Goal: Transaction & Acquisition: Purchase product/service

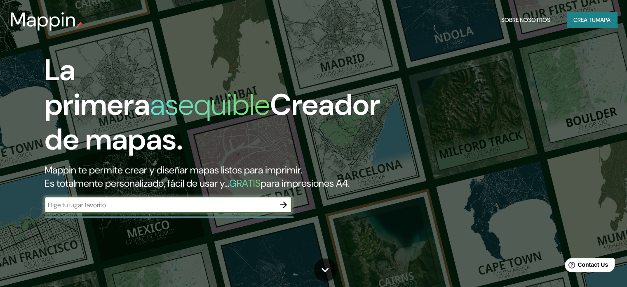
click at [197, 209] on input "text" at bounding box center [160, 204] width 231 height 9
drag, startPoint x: 162, startPoint y: 217, endPoint x: 182, endPoint y: 217, distance: 20.2
click at [165, 209] on input "text" at bounding box center [160, 204] width 231 height 9
type input "f"
type input "zacatecas"
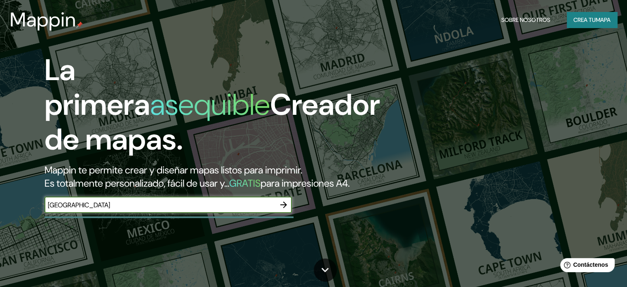
click at [287, 209] on icon "button" at bounding box center [284, 205] width 10 height 10
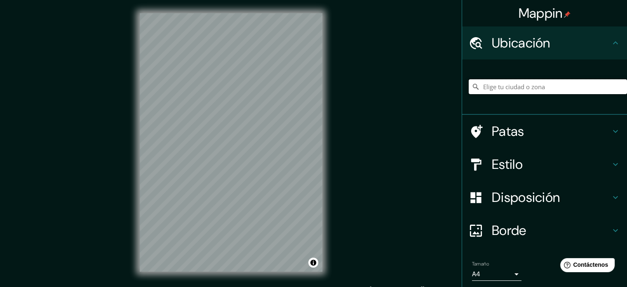
click at [522, 87] on input "Elige tu ciudad o zona" at bounding box center [548, 86] width 158 height 15
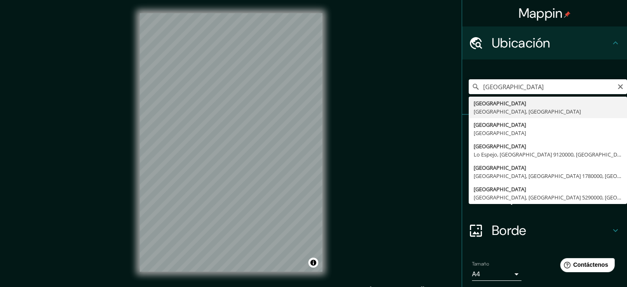
type input "Zacatecas, Zacatecas, México"
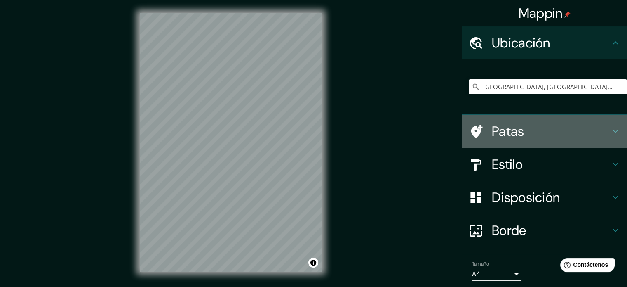
click at [533, 129] on h4 "Patas" at bounding box center [551, 131] width 119 height 16
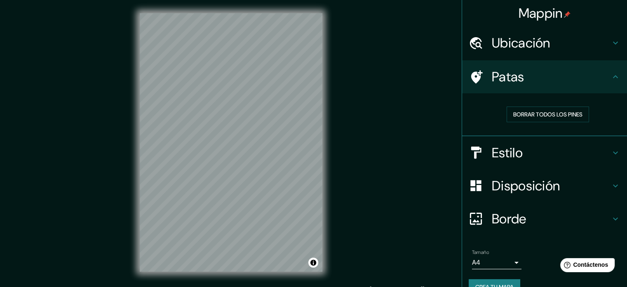
click at [549, 80] on h4 "Patas" at bounding box center [551, 76] width 119 height 16
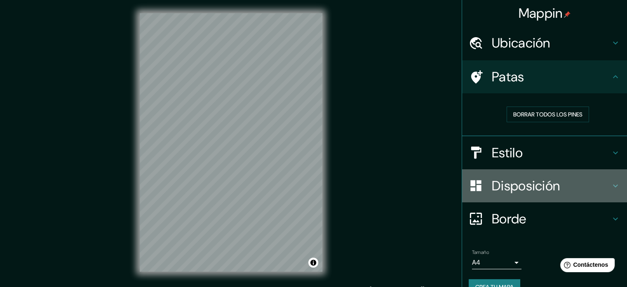
click at [541, 186] on font "Disposición" at bounding box center [526, 185] width 68 height 17
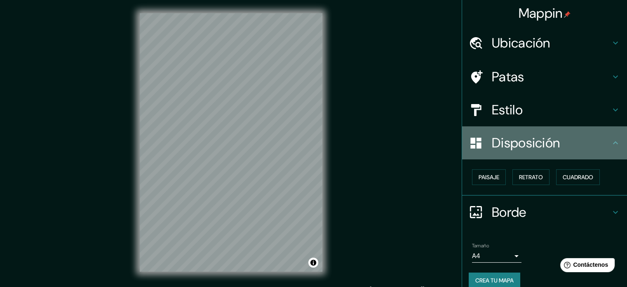
click at [547, 148] on font "Disposición" at bounding box center [526, 142] width 68 height 17
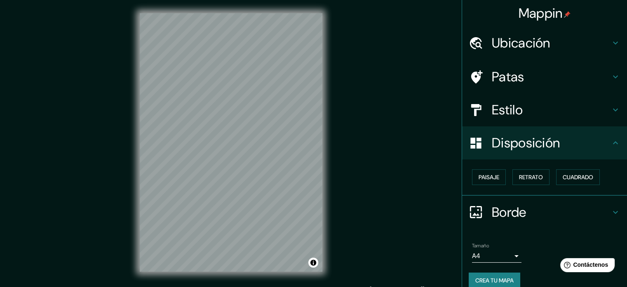
click at [557, 116] on h4 "Estilo" at bounding box center [551, 109] width 119 height 16
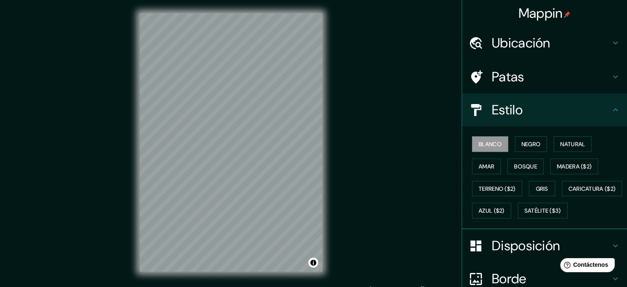
click at [557, 116] on h4 "Estilo" at bounding box center [551, 109] width 119 height 16
click at [540, 141] on button "Negro" at bounding box center [531, 144] width 33 height 16
click at [554, 144] on button "Natural" at bounding box center [573, 144] width 38 height 16
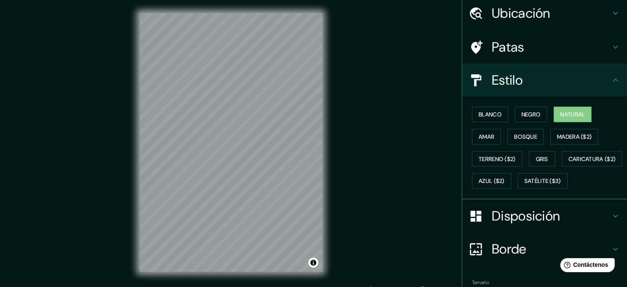
scroll to position [97, 0]
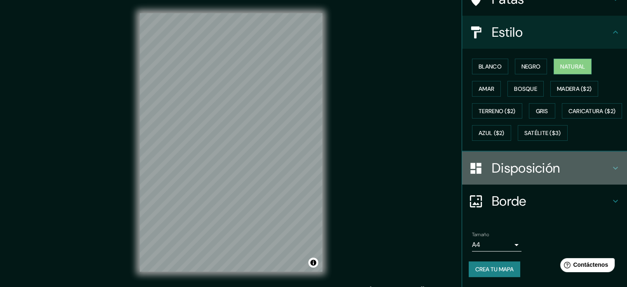
click at [569, 171] on h4 "Disposición" at bounding box center [551, 168] width 119 height 16
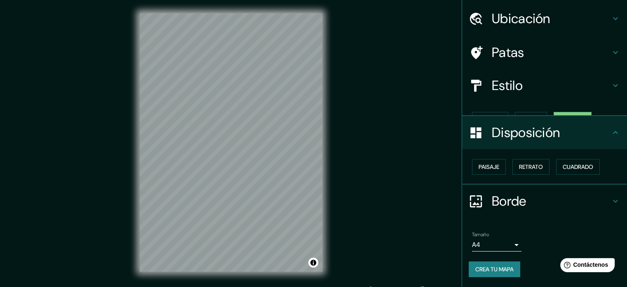
scroll to position [10, 0]
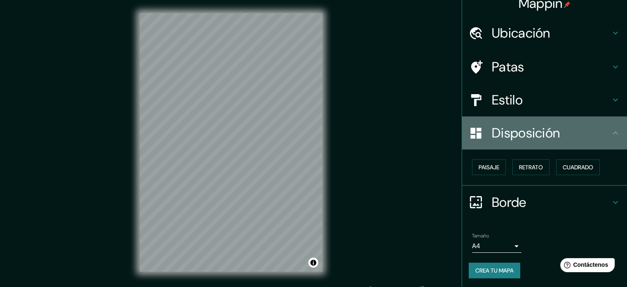
click at [568, 142] on div "Disposición" at bounding box center [544, 132] width 165 height 33
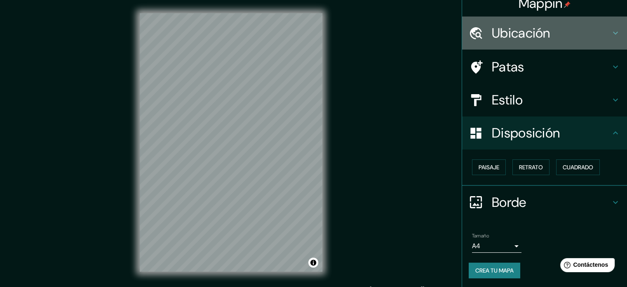
click at [578, 31] on h4 "Ubicación" at bounding box center [551, 33] width 119 height 16
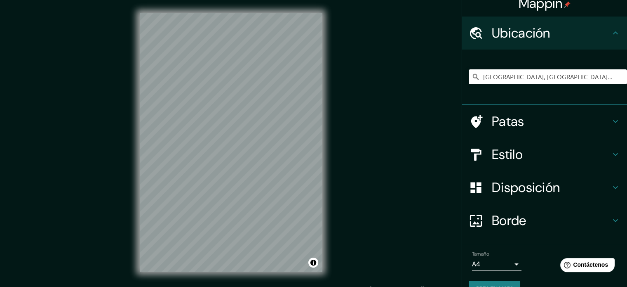
click at [578, 31] on h4 "Ubicación" at bounding box center [551, 33] width 119 height 16
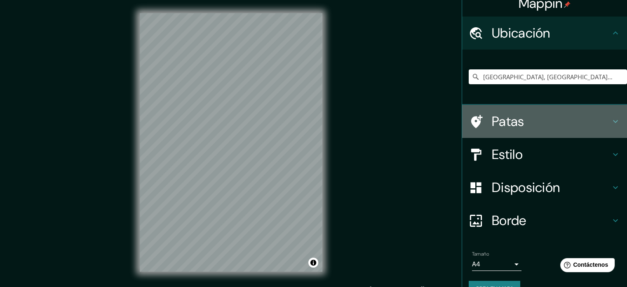
click at [561, 115] on h4 "Patas" at bounding box center [551, 121] width 119 height 16
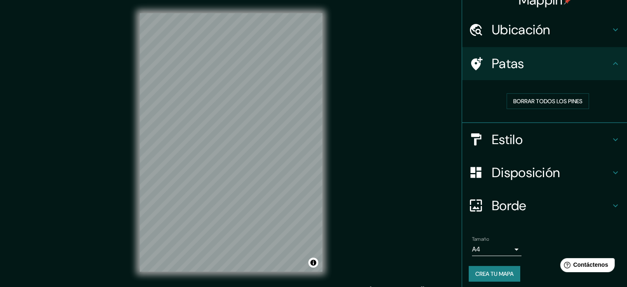
scroll to position [16, 0]
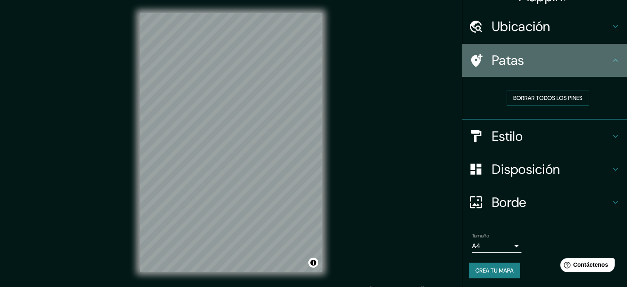
click at [554, 60] on h4 "Patas" at bounding box center [551, 60] width 119 height 16
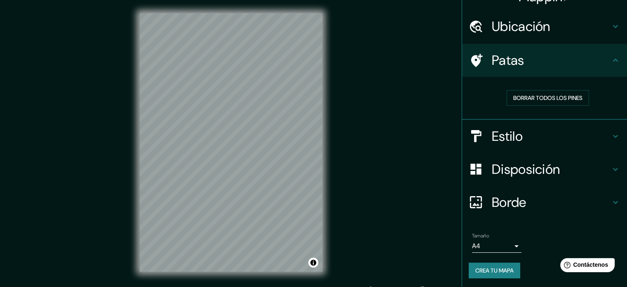
click at [569, 140] on h4 "Estilo" at bounding box center [551, 136] width 119 height 16
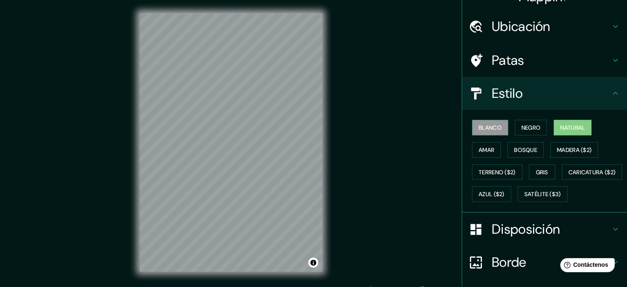
click at [490, 134] on button "Blanco" at bounding box center [490, 128] width 36 height 16
click at [518, 202] on button "Satélite ($3)" at bounding box center [543, 194] width 50 height 16
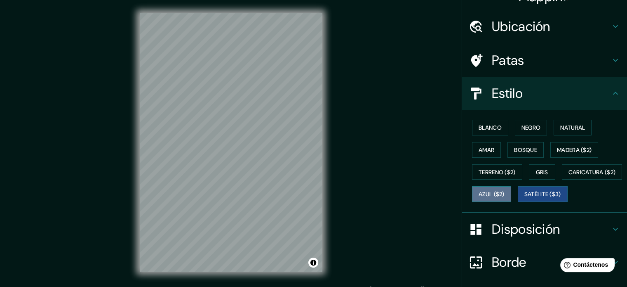
click at [505, 191] on font "Azul ($2)" at bounding box center [492, 193] width 26 height 7
click at [491, 113] on div "Blanco Negro Natural Amar Bosque Madera ($2) Terreno ($2) Gris Caricatura ($2) …" at bounding box center [544, 161] width 165 height 103
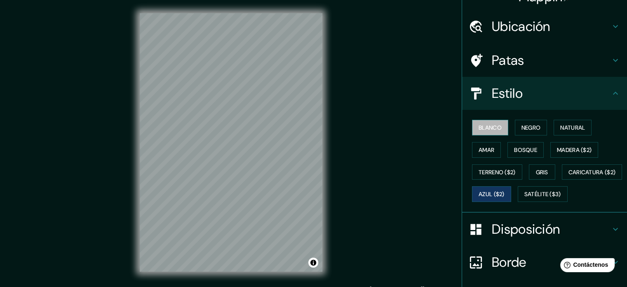
click at [491, 128] on font "Blanco" at bounding box center [490, 127] width 23 height 7
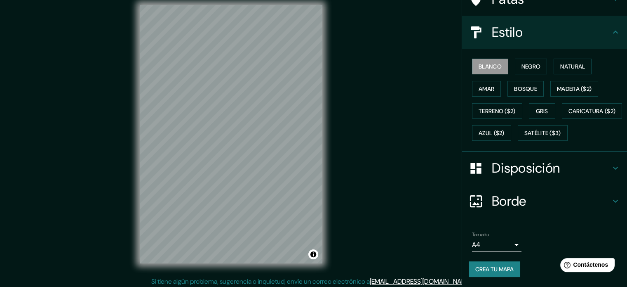
scroll to position [11, 0]
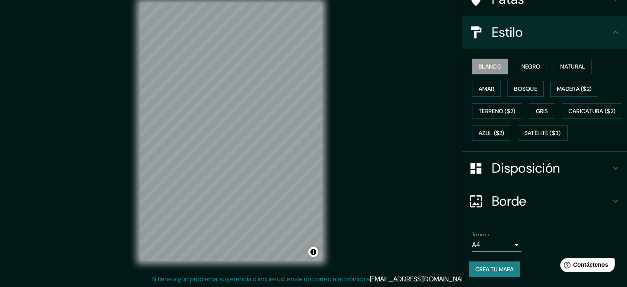
click at [510, 240] on body "Mappin Ubicación Zacatecas, Zacatecas, México Patas Estilo Blanco Negro Natural…" at bounding box center [313, 132] width 627 height 287
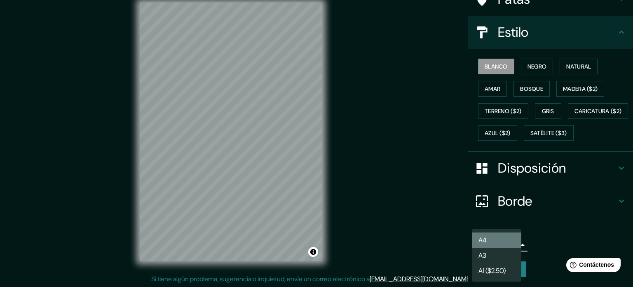
click at [507, 237] on li "A4" at bounding box center [496, 239] width 49 height 15
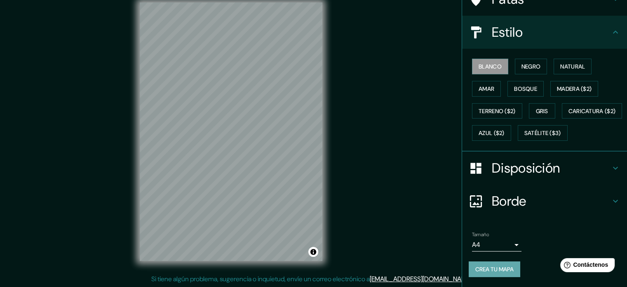
click at [490, 270] on font "Crea tu mapa" at bounding box center [494, 268] width 38 height 7
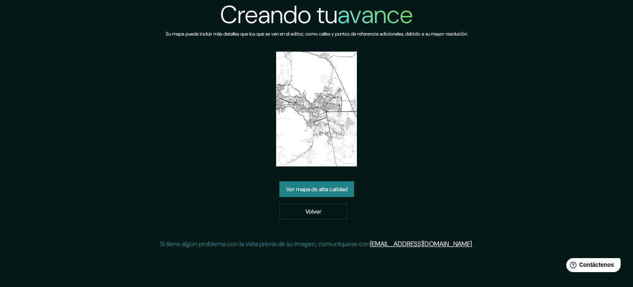
click at [326, 193] on font "Ver mapa de alta calidad" at bounding box center [316, 188] width 61 height 11
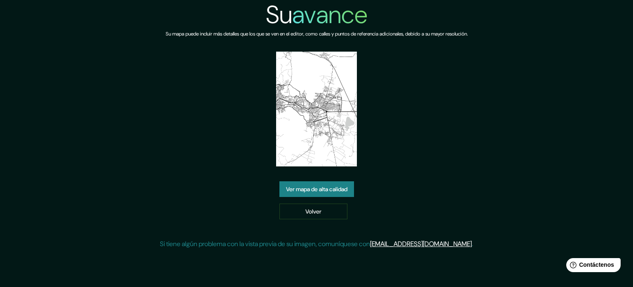
click at [331, 130] on img at bounding box center [316, 109] width 81 height 115
click at [339, 153] on img at bounding box center [316, 109] width 81 height 115
click at [337, 148] on img at bounding box center [316, 109] width 81 height 115
click at [313, 188] on font "Ver mapa de alta calidad" at bounding box center [316, 188] width 61 height 7
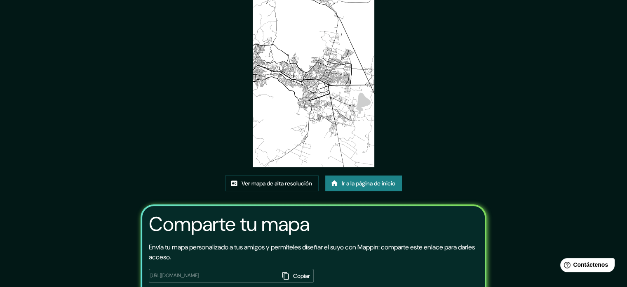
scroll to position [82, 0]
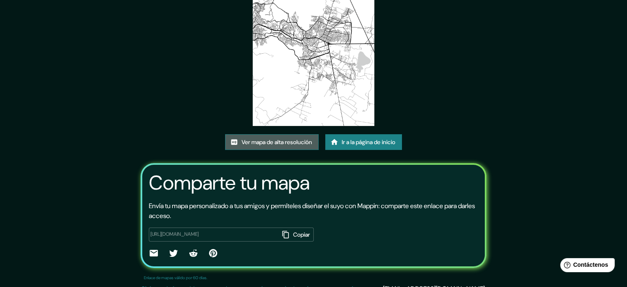
click at [297, 141] on font "Ver mapa de alta resolución" at bounding box center [277, 141] width 70 height 7
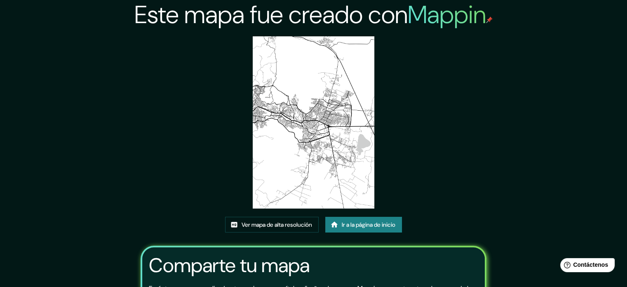
click at [342, 226] on font "Ir a la página de inicio" at bounding box center [369, 224] width 54 height 7
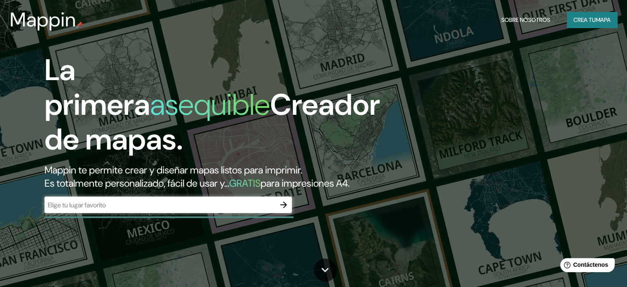
click at [252, 213] on div "​" at bounding box center [168, 204] width 247 height 16
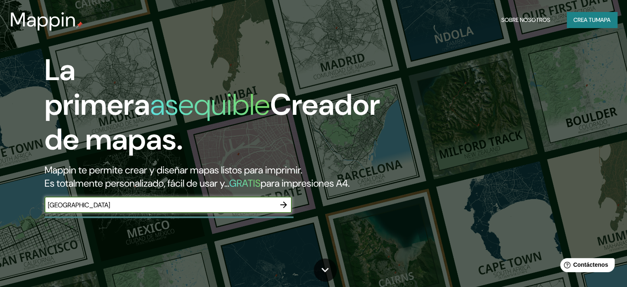
type input "[GEOGRAPHIC_DATA]"
click at [279, 211] on button "button" at bounding box center [283, 204] width 16 height 16
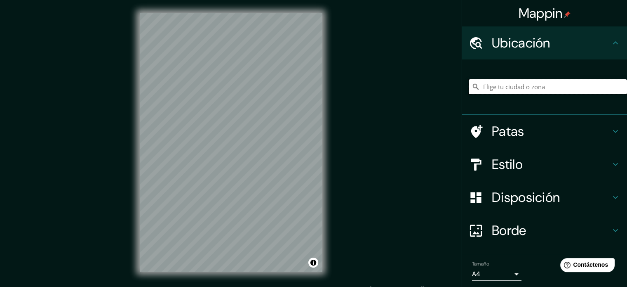
click at [488, 87] on input "Elige tu ciudad o zona" at bounding box center [548, 86] width 158 height 15
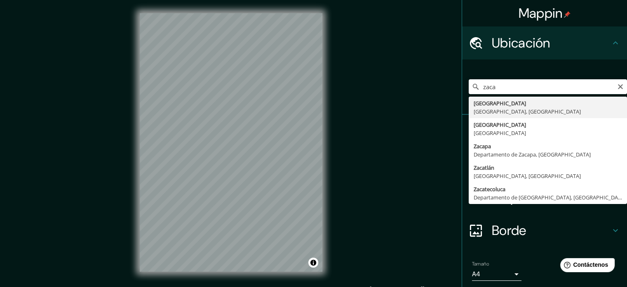
type input "Zacatecas, Zacatecas, México"
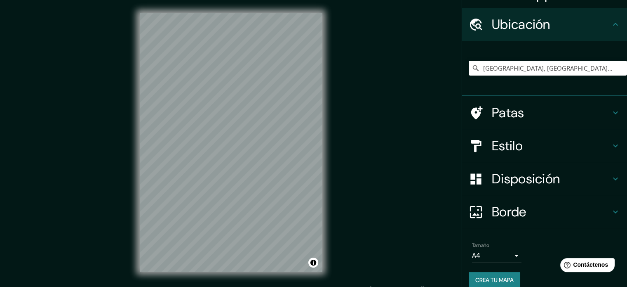
scroll to position [28, 0]
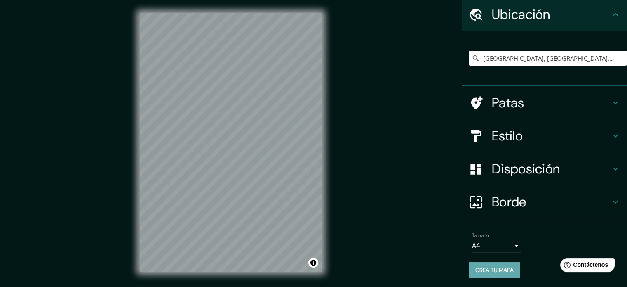
click at [492, 264] on font "Crea tu mapa" at bounding box center [494, 269] width 38 height 11
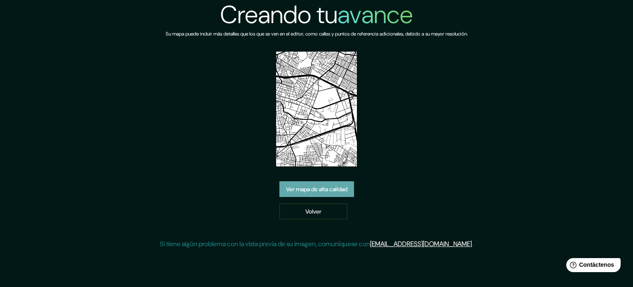
click at [338, 189] on font "Ver mapa de alta calidad" at bounding box center [316, 188] width 61 height 7
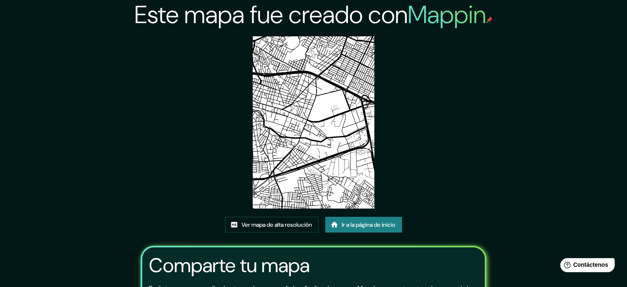
click at [296, 127] on img at bounding box center [314, 122] width 122 height 172
drag, startPoint x: 296, startPoint y: 127, endPoint x: 304, endPoint y: 170, distance: 43.7
click at [298, 124] on img at bounding box center [314, 122] width 122 height 172
click at [289, 227] on font "Ver mapa de alta resolución" at bounding box center [277, 224] width 70 height 7
